Goal: Navigation & Orientation: Find specific page/section

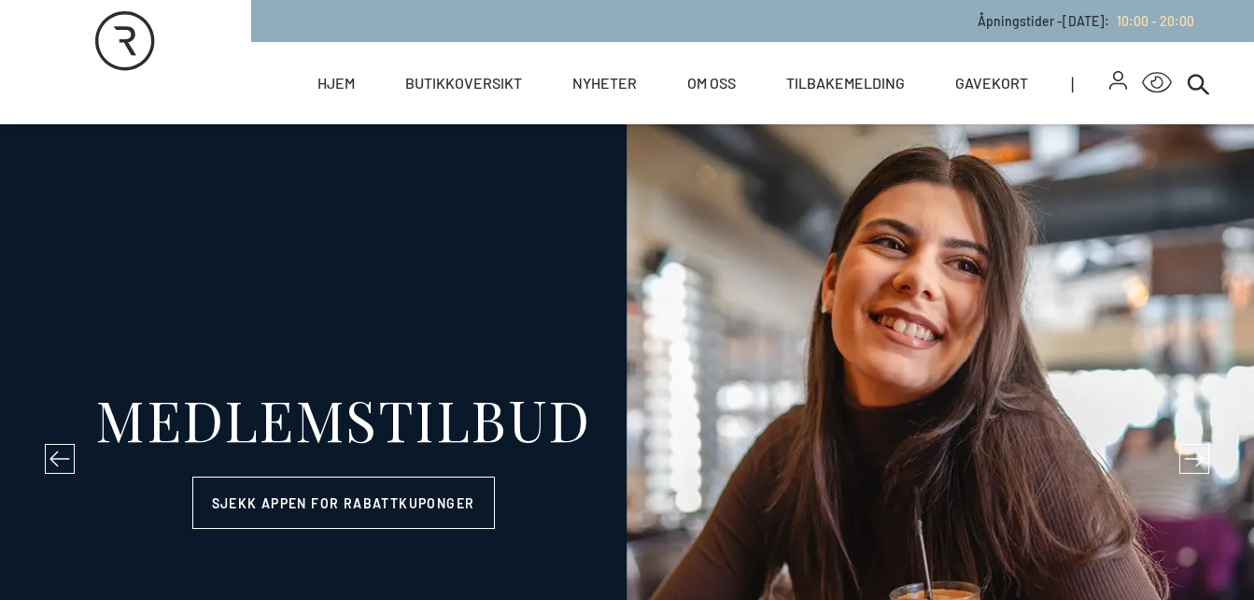
select select "NO"
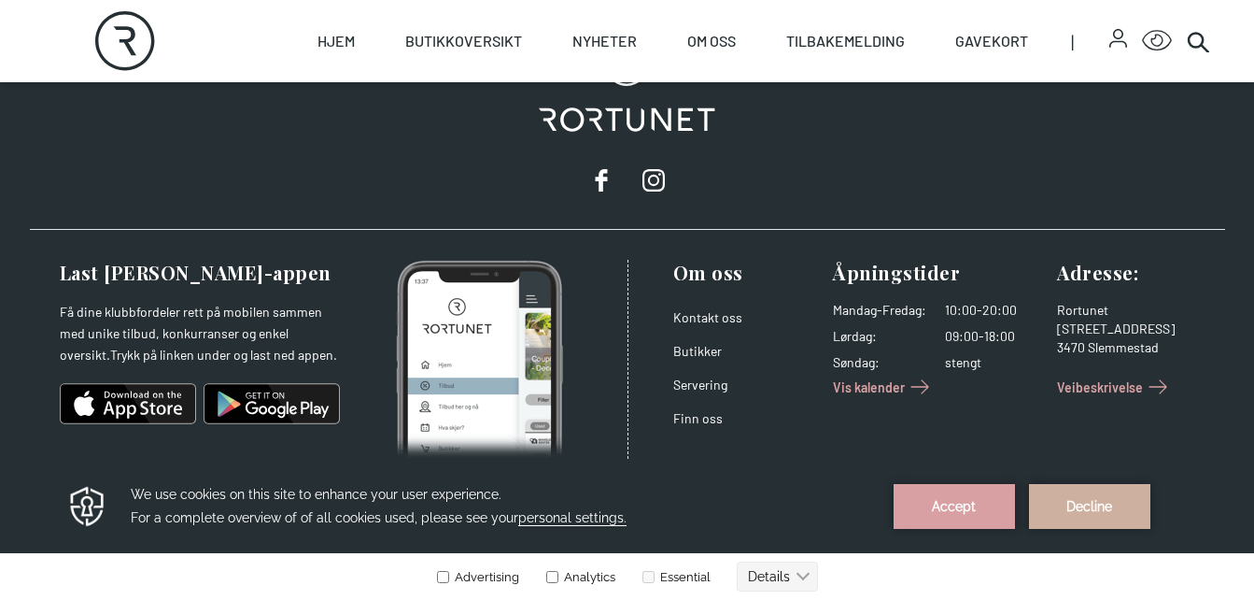
scroll to position [3303, 0]
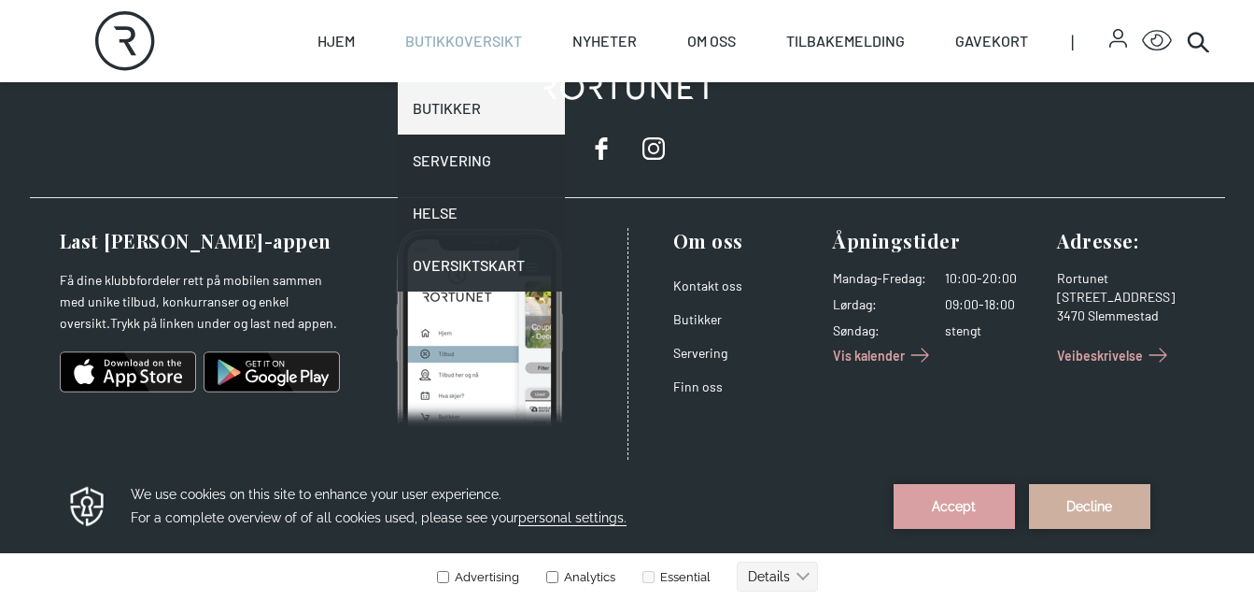
click at [456, 107] on link "Butikker" at bounding box center [481, 108] width 167 height 52
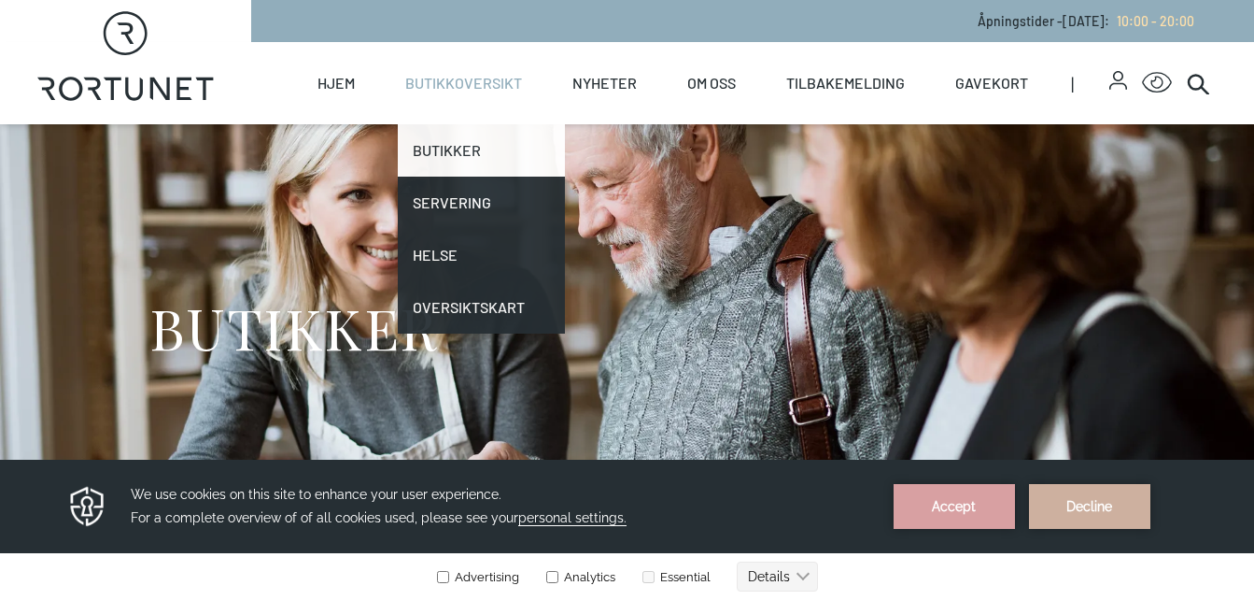
click at [452, 145] on link "Butikker" at bounding box center [481, 150] width 167 height 52
click at [452, 154] on link "Butikker" at bounding box center [481, 150] width 167 height 52
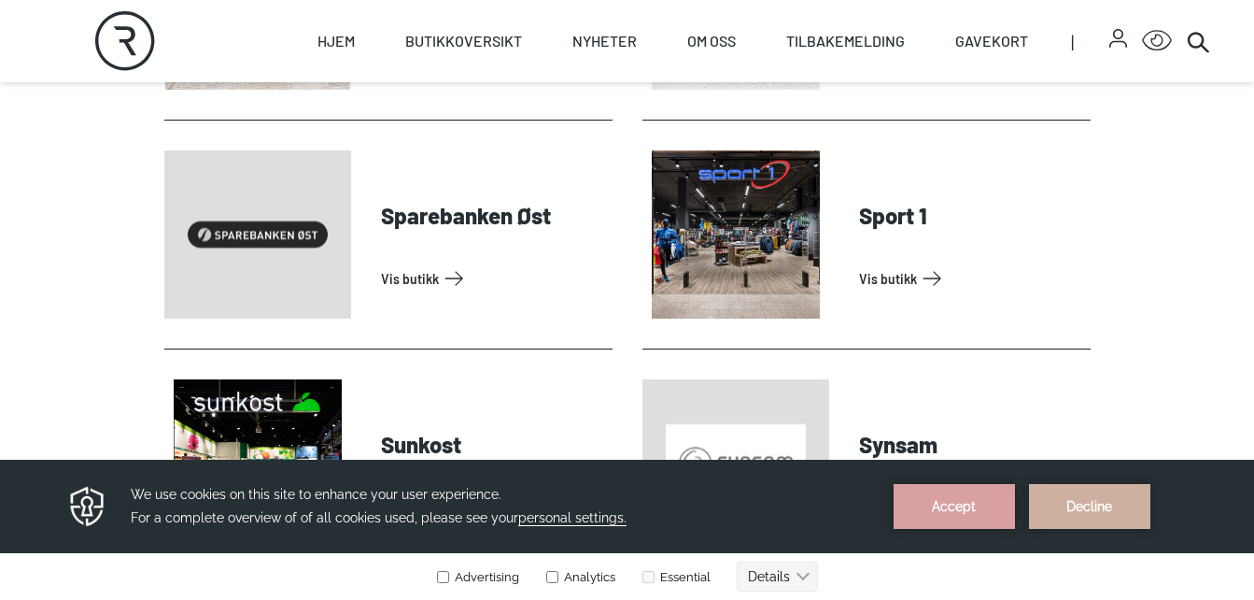
scroll to position [5319, 0]
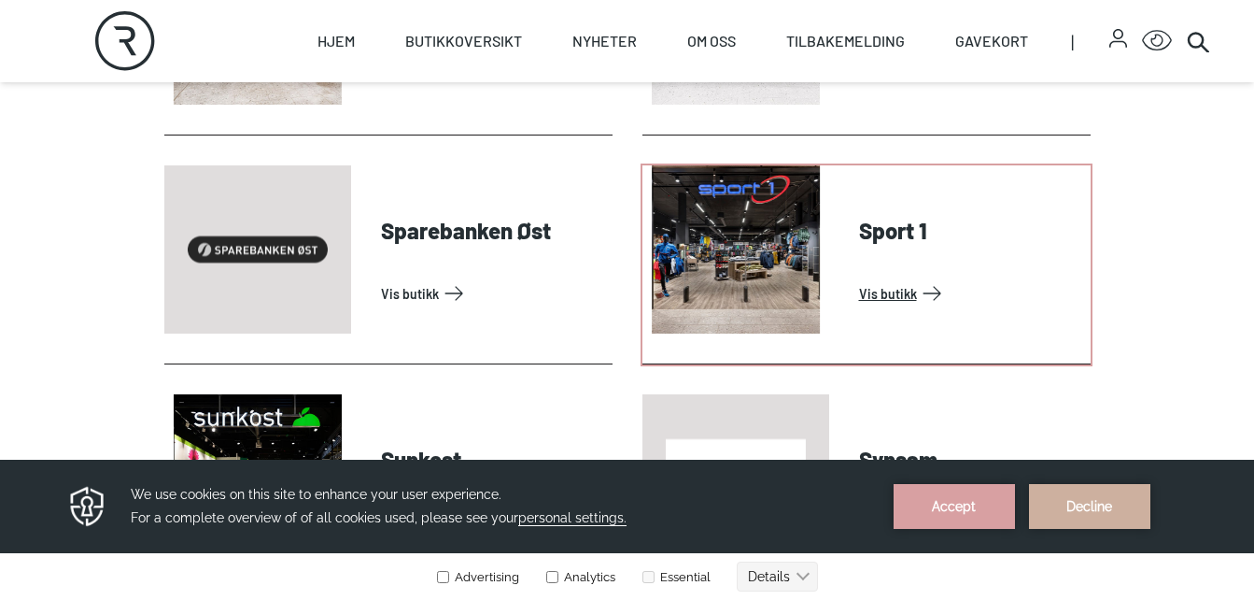
click at [861, 292] on link "Vis butikk" at bounding box center [971, 293] width 224 height 30
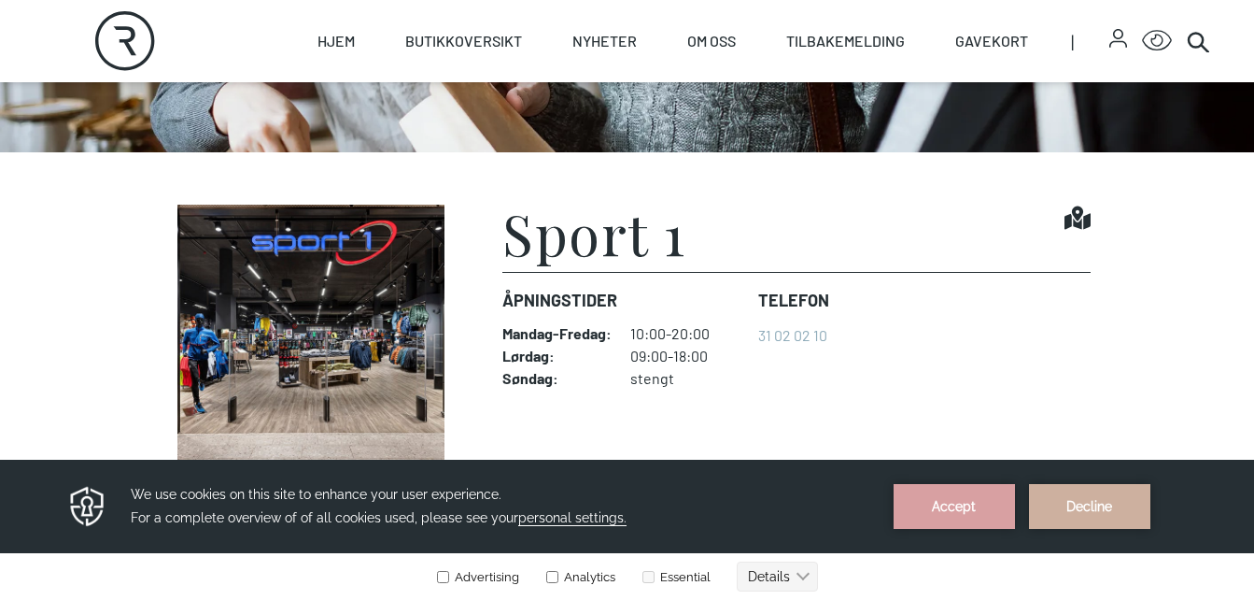
scroll to position [391, 0]
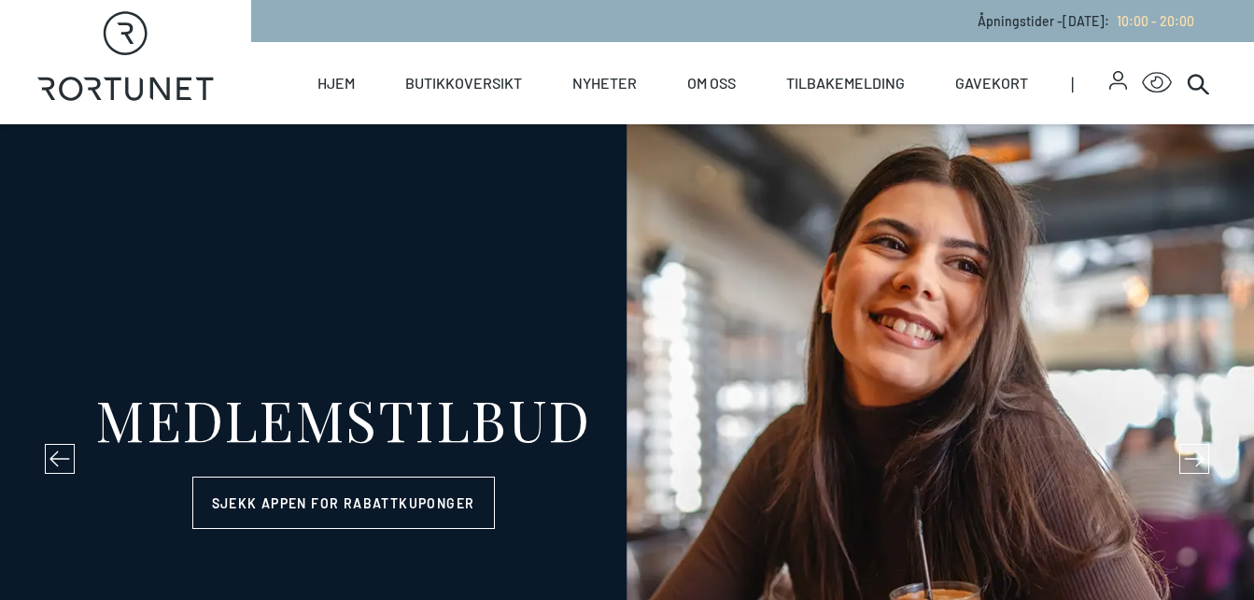
select select "NO"
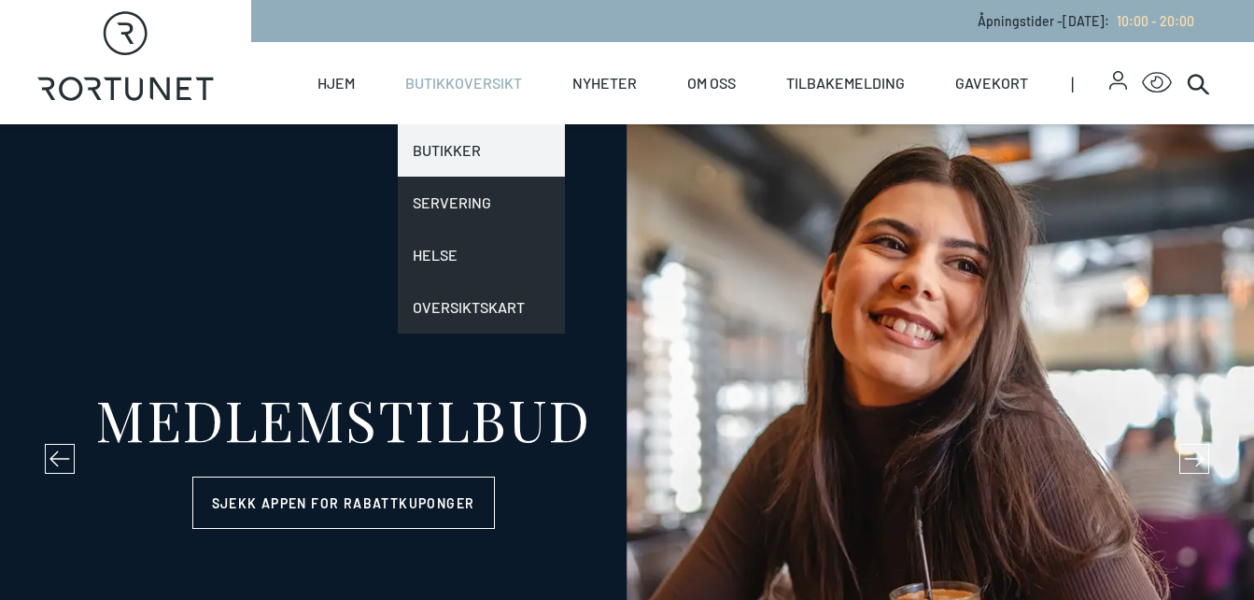
drag, startPoint x: 0, startPoint y: 0, endPoint x: 444, endPoint y: 156, distance: 470.2
click at [444, 156] on link "Butikker" at bounding box center [481, 150] width 167 height 52
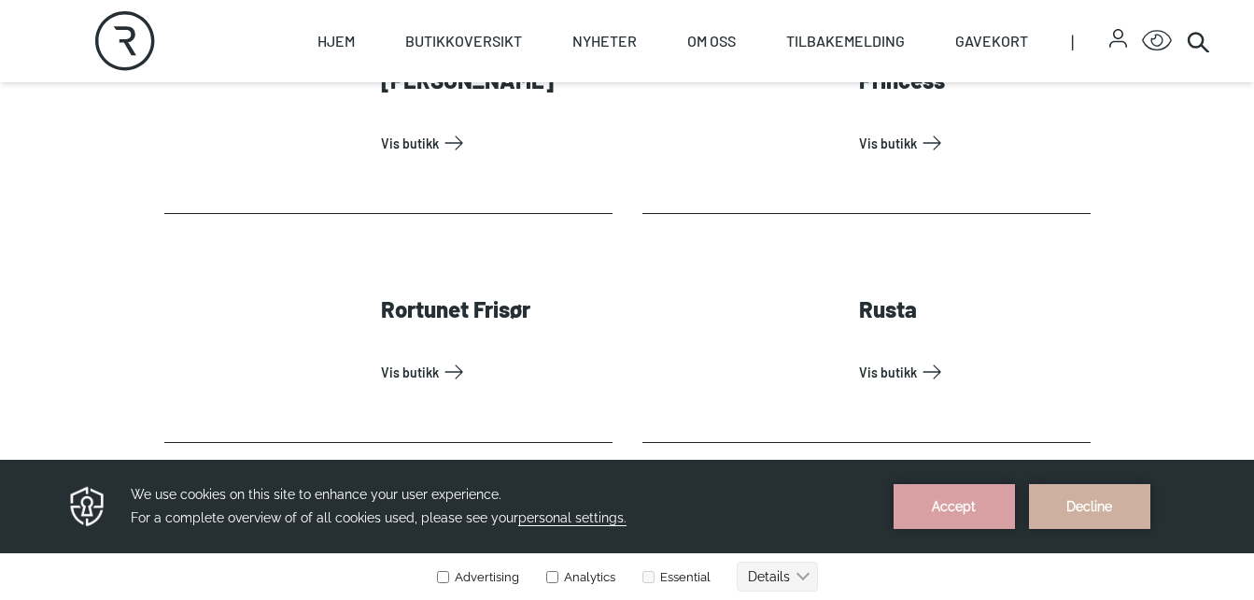
scroll to position [4326, 0]
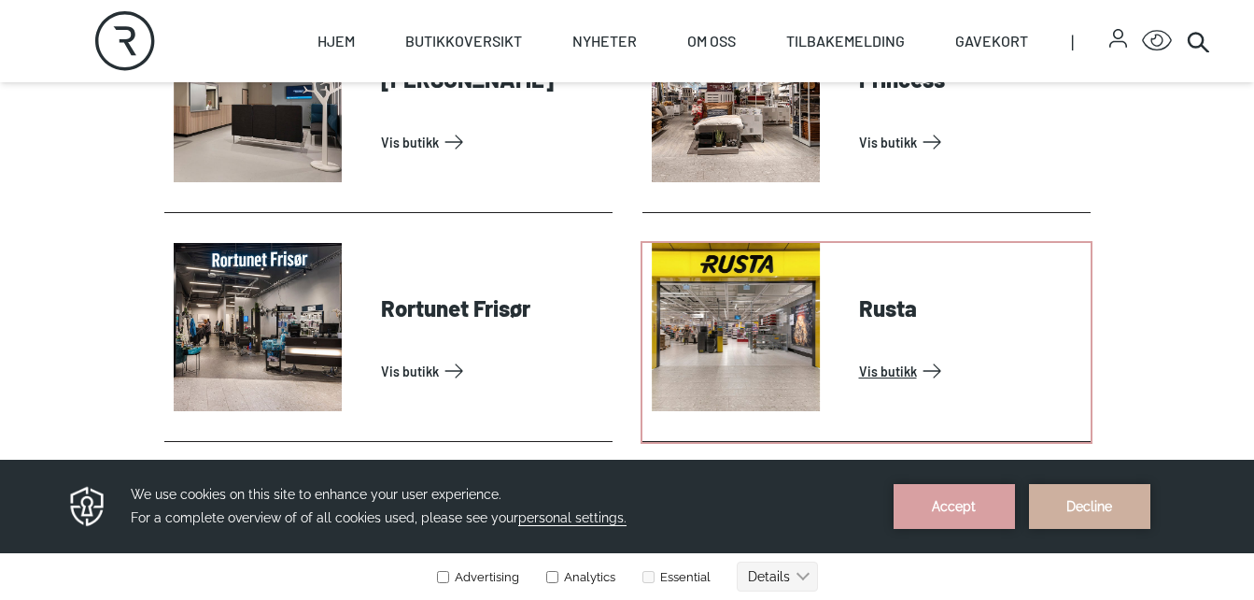
click at [859, 356] on link "Vis butikk" at bounding box center [971, 371] width 224 height 30
